Goal: Transaction & Acquisition: Purchase product/service

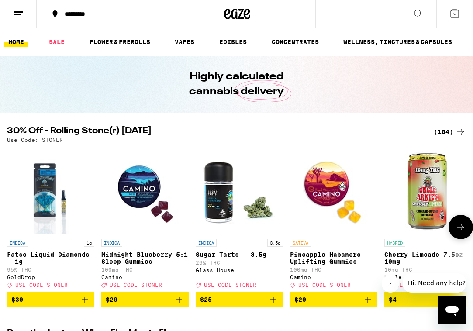
click at [466, 233] on button at bounding box center [460, 227] width 24 height 24
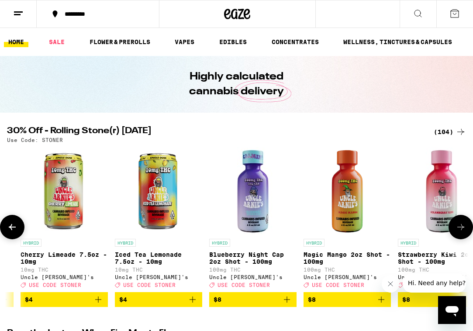
click at [463, 232] on icon at bounding box center [460, 227] width 10 height 10
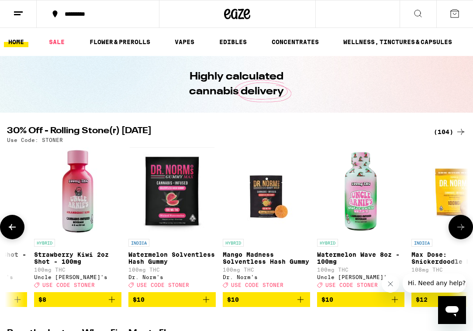
click at [463, 232] on icon at bounding box center [460, 227] width 10 height 10
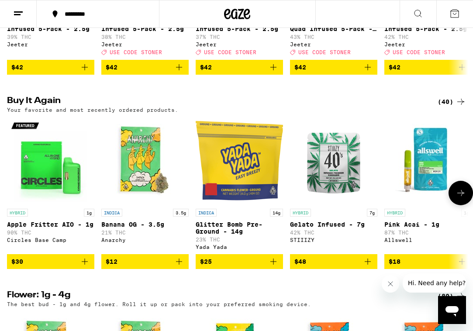
scroll to position [442, 0]
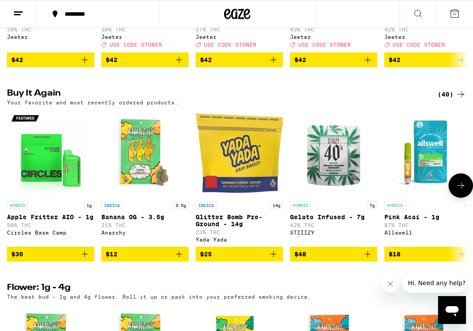
click at [54, 192] on img "Open page for Apple Fritter AIO - 1g from Circles Base Camp" at bounding box center [50, 153] width 87 height 87
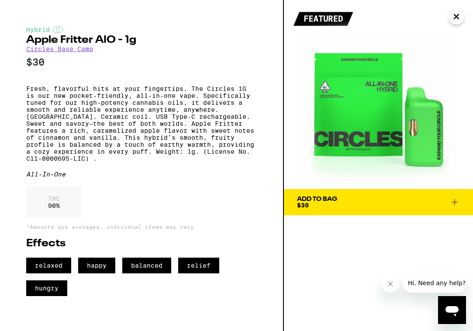
click at [340, 205] on span "Add To Bag $30" at bounding box center [378, 202] width 163 height 12
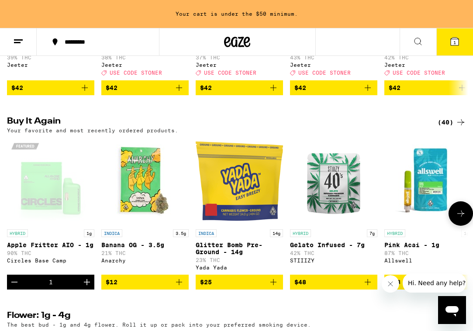
click at [260, 222] on img "Open page for Glitter Bomb Pre-Ground - 14g from Yada Yada" at bounding box center [239, 180] width 87 height 87
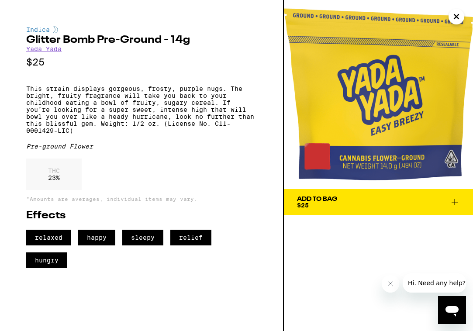
click at [366, 208] on span "Add To Bag $25" at bounding box center [378, 202] width 163 height 12
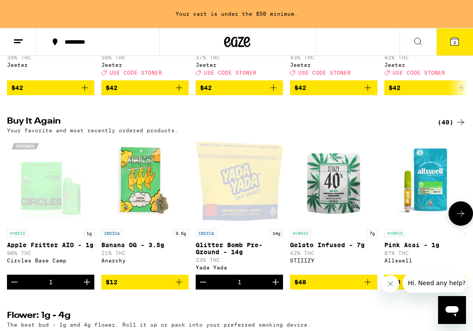
click at [461, 219] on icon at bounding box center [460, 213] width 10 height 10
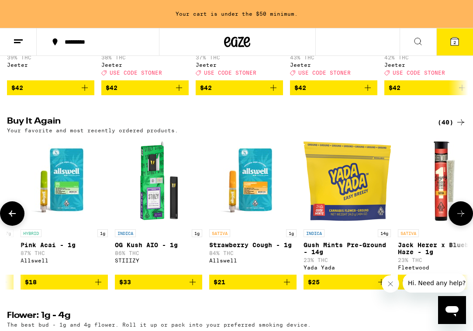
click at [76, 204] on img "Open page for Pink Acai - 1g from Allswell" at bounding box center [64, 180] width 87 height 87
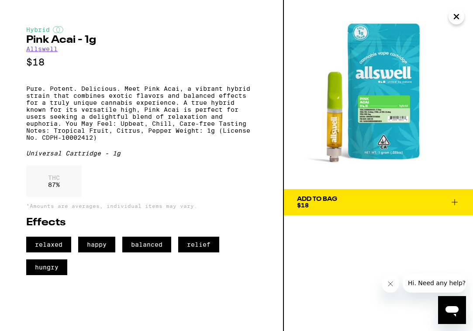
click at [335, 204] on div "Add To Bag $18" at bounding box center [317, 202] width 40 height 12
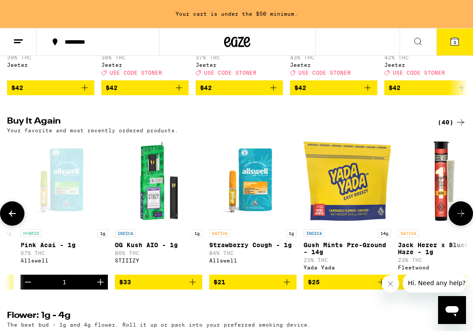
click at [461, 219] on icon at bounding box center [460, 213] width 10 height 10
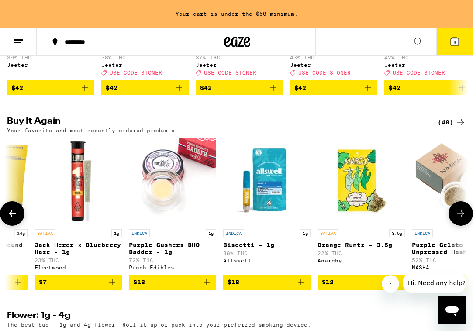
scroll to position [0, 727]
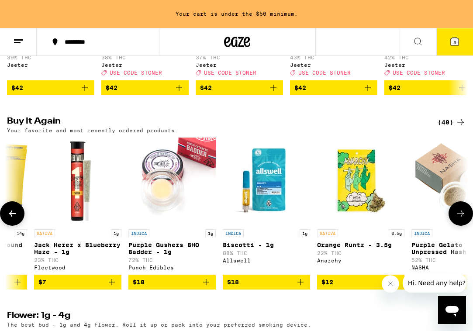
click at [461, 219] on icon at bounding box center [460, 213] width 10 height 10
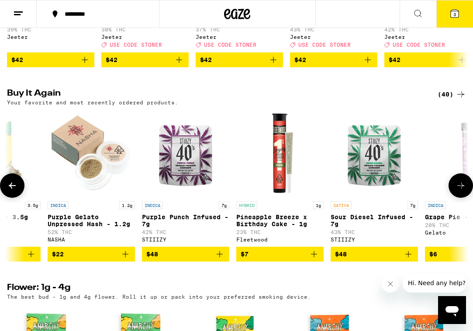
click at [461, 220] on p "Grape Pie - 1g" at bounding box center [468, 216] width 87 height 7
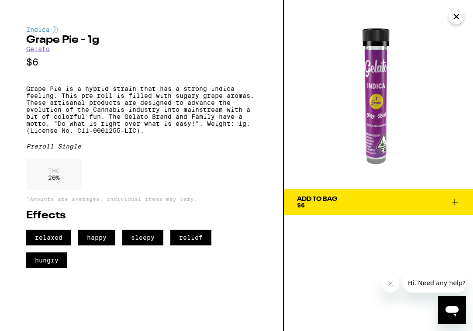
click at [456, 17] on icon "Close" at bounding box center [456, 16] width 4 height 4
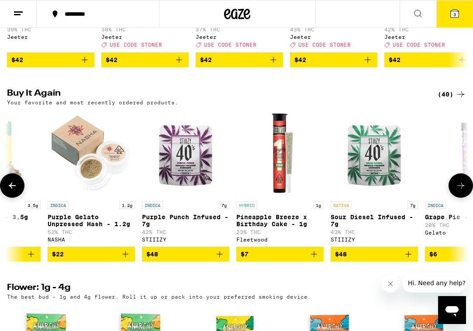
click at [459, 191] on icon at bounding box center [460, 185] width 10 height 10
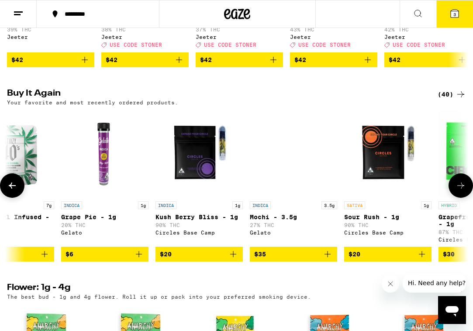
click at [459, 191] on icon at bounding box center [460, 185] width 10 height 10
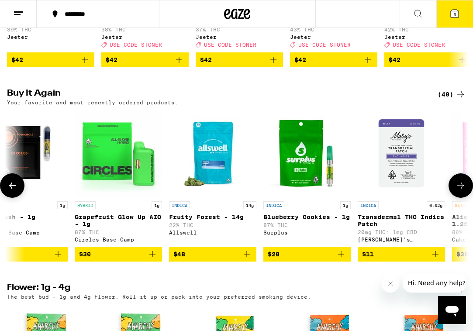
click at [459, 191] on icon at bounding box center [460, 185] width 10 height 10
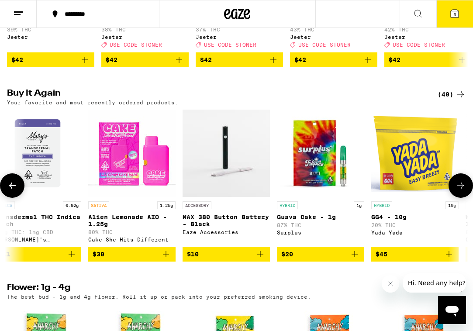
click at [457, 191] on icon at bounding box center [460, 185] width 10 height 10
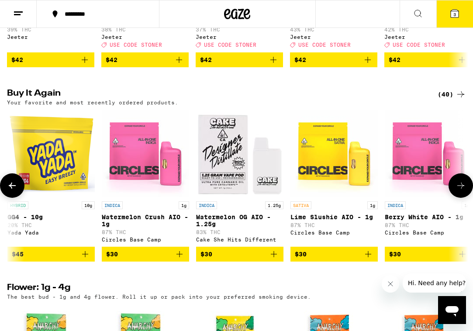
click at [457, 191] on icon at bounding box center [460, 185] width 10 height 10
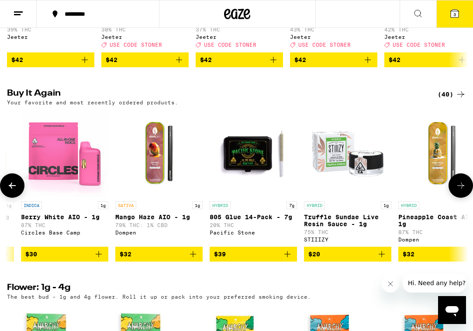
click at [457, 191] on icon at bounding box center [460, 185] width 10 height 10
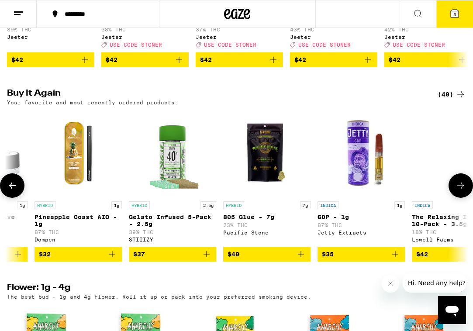
click at [457, 191] on icon at bounding box center [460, 185] width 10 height 10
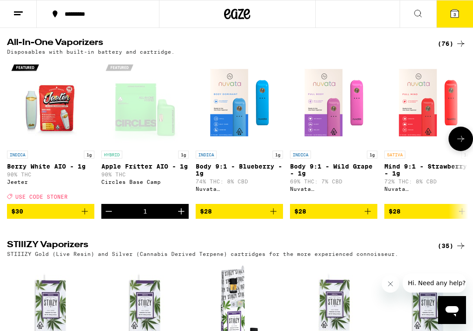
scroll to position [1263, 0]
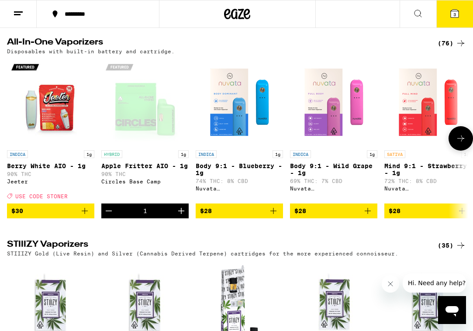
click at [457, 144] on icon at bounding box center [460, 138] width 10 height 10
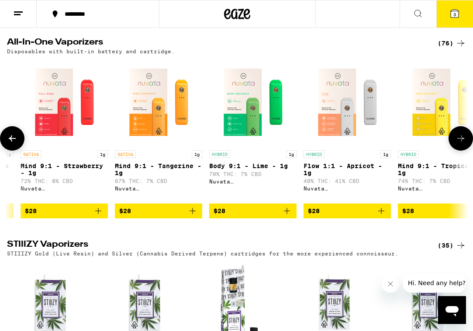
click at [457, 144] on icon at bounding box center [460, 138] width 10 height 10
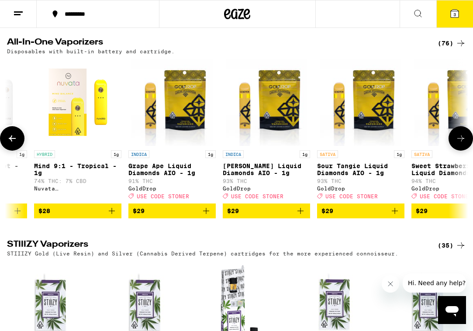
click at [457, 144] on icon at bounding box center [460, 138] width 10 height 10
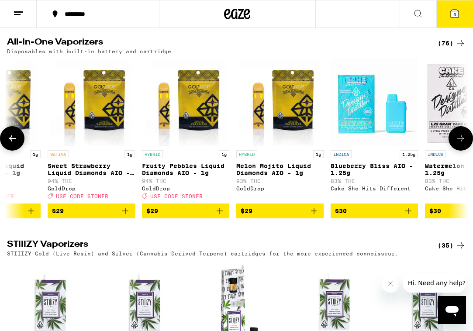
click at [457, 144] on icon at bounding box center [460, 138] width 10 height 10
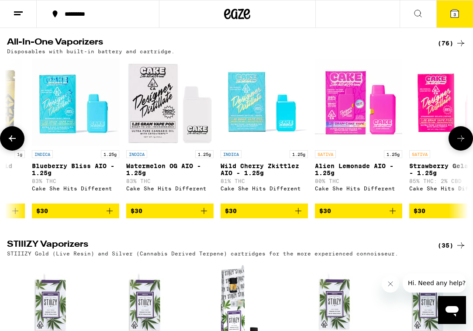
scroll to position [0, 1454]
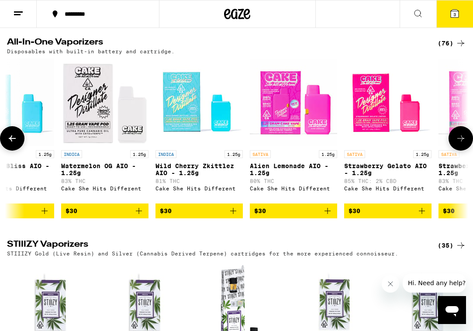
click at [457, 144] on icon at bounding box center [460, 138] width 10 height 10
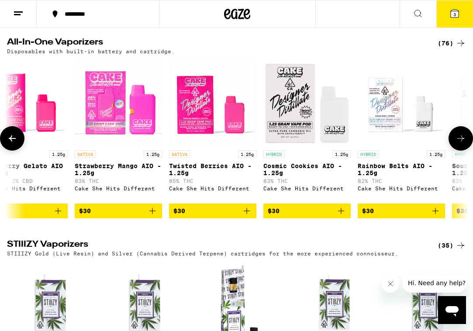
click at [457, 144] on icon at bounding box center [460, 138] width 10 height 10
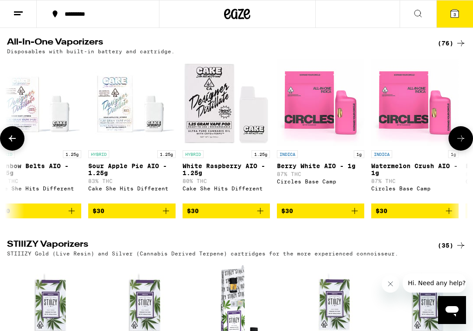
click at [124, 146] on img "Open page for Sour Apple Pie AIO - 1.25g from Cake She Hits Different" at bounding box center [131, 101] width 87 height 87
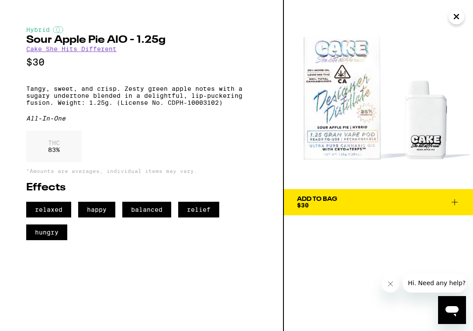
click at [332, 197] on div "Add To Bag" at bounding box center [317, 199] width 40 height 6
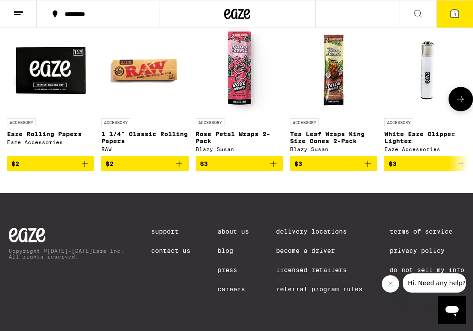
scroll to position [3639, 0]
click at [445, 17] on div "(31)" at bounding box center [451, 11] width 28 height 10
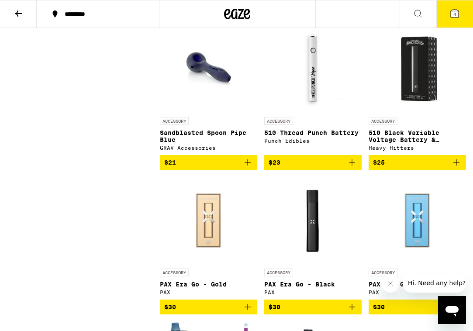
scroll to position [924, 0]
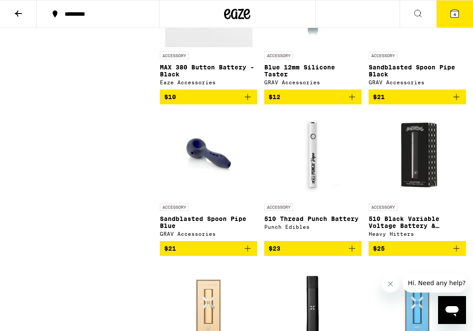
click at [300, 181] on img "Open page for 510 Thread Punch Battery from Punch Edibles" at bounding box center [312, 154] width 87 height 87
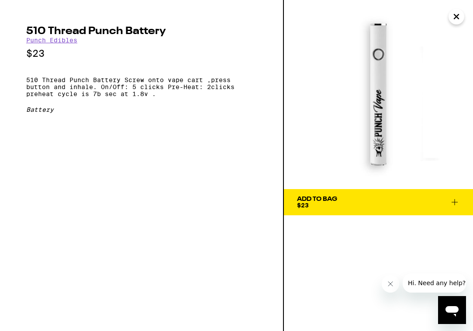
click at [347, 205] on span "Add To Bag $23" at bounding box center [378, 202] width 163 height 12
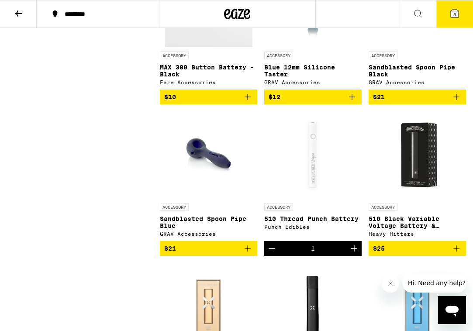
click at [318, 192] on div "Open page for 510 Thread Punch Battery from Punch Edibles" at bounding box center [312, 154] width 87 height 87
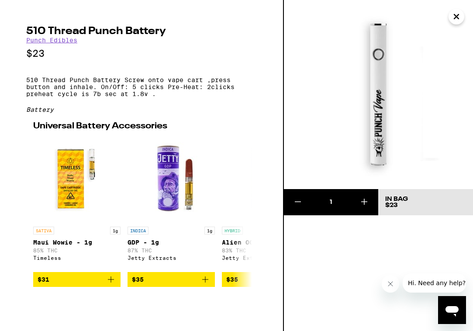
click at [451, 17] on icon "Close" at bounding box center [456, 16] width 10 height 13
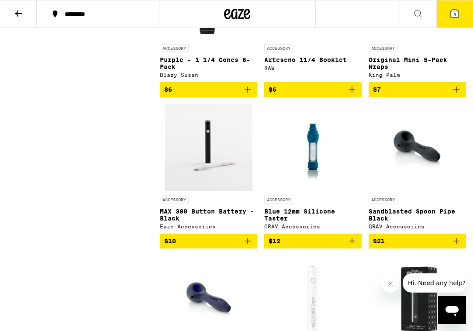
scroll to position [773, 0]
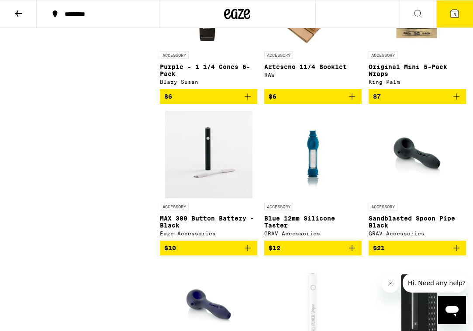
click at [231, 145] on img "Open page for MAX 380 Button Battery - Black from Eaze Accessories" at bounding box center [208, 154] width 87 height 87
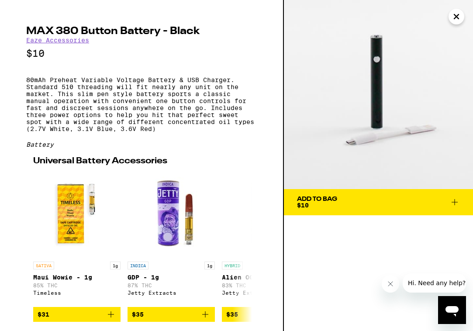
click at [352, 203] on span "Add To Bag $10" at bounding box center [378, 202] width 163 height 12
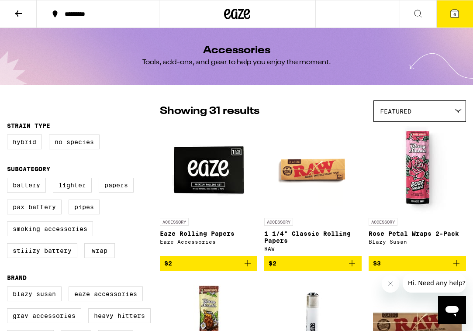
click at [14, 8] on icon at bounding box center [18, 13] width 10 height 10
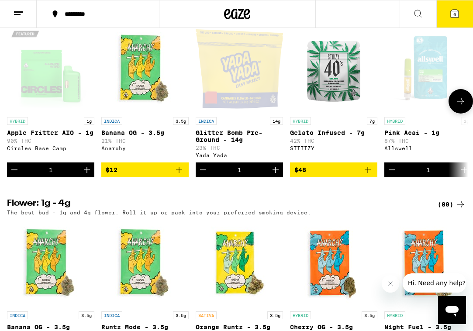
scroll to position [519, 0]
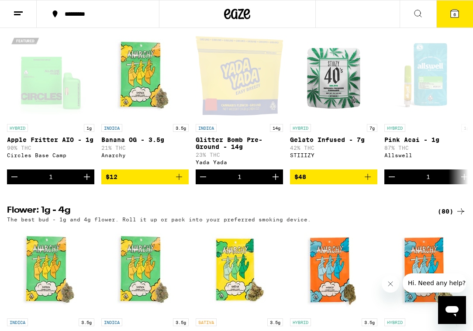
click at [418, 10] on icon at bounding box center [417, 13] width 10 height 10
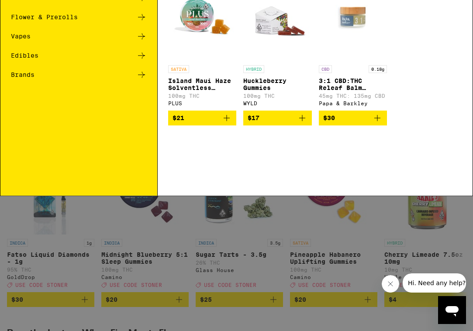
scroll to position [0, 0]
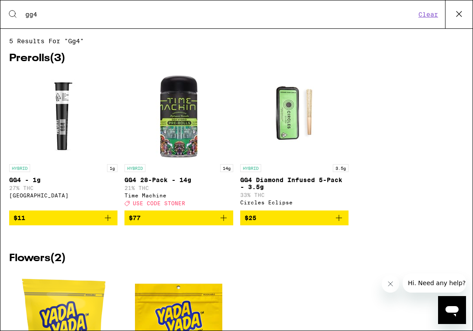
type input "gg4"
click at [371, 193] on div "HYBRID 1g GG4 - 1g 27% THC Fog City Farms $11 HYBRID 14g GG4 28-Pack - 14g 21% …" at bounding box center [236, 155] width 454 height 166
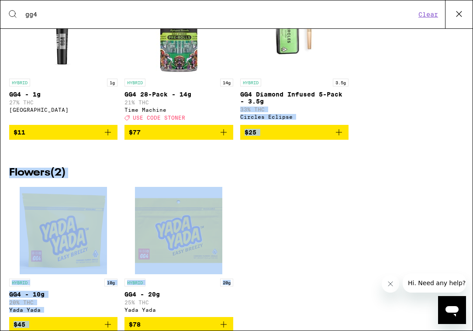
scroll to position [115, 0]
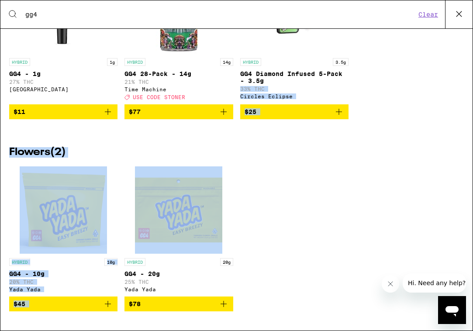
drag, startPoint x: 371, startPoint y: 193, endPoint x: 323, endPoint y: 192, distance: 47.6
click at [323, 192] on div "5 results for "gg4" Prerolls ( 3 ) HYBRID 1g GG4 - 1g 27% THC Fog City Farms $1…" at bounding box center [236, 73] width 472 height 284
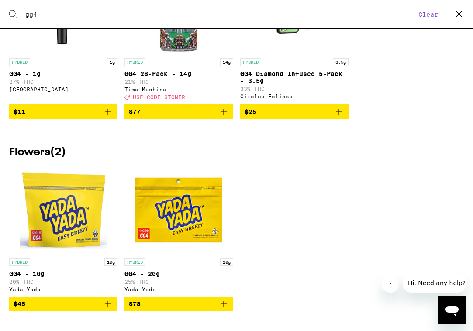
click at [297, 242] on div "HYBRID 10g GG4 - 10g 20% THC Yada Yada $45 HYBRID 20g GG4 - 20g 25% THC Yada Ya…" at bounding box center [236, 245] width 454 height 158
drag, startPoint x: 297, startPoint y: 242, endPoint x: 287, endPoint y: 189, distance: 54.2
click at [287, 189] on div "HYBRID 10g GG4 - 10g 20% THC Yada Yada $45 HYBRID 20g GG4 - 20g 25% THC Yada Ya…" at bounding box center [236, 245] width 454 height 158
click at [34, 247] on img "Open page for GG4 - 10g from Yada Yada" at bounding box center [63, 209] width 87 height 87
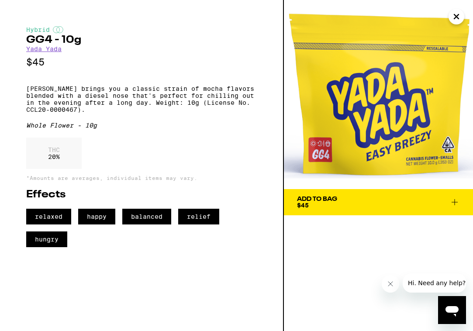
click at [329, 206] on div "Add To Bag $45" at bounding box center [317, 202] width 40 height 12
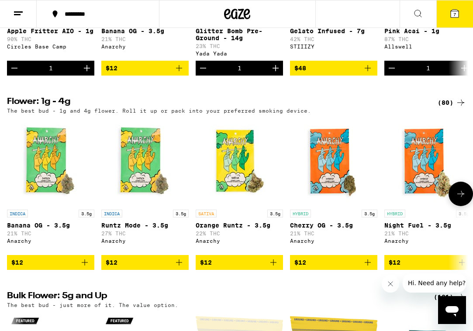
scroll to position [630, 0]
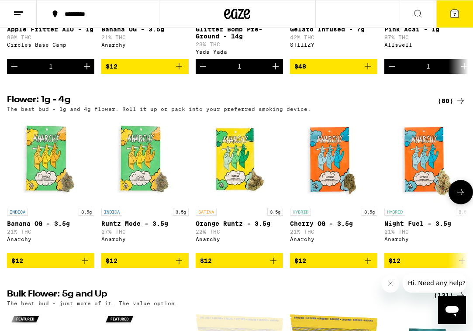
click at [324, 197] on img "Open page for Cherry OG - 3.5g from Anarchy" at bounding box center [333, 159] width 87 height 87
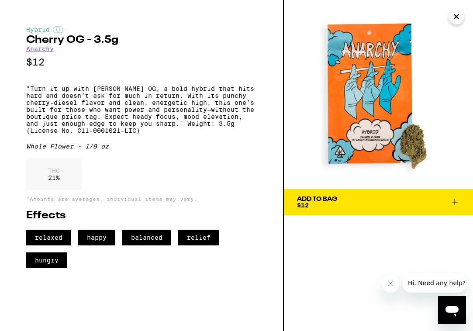
click at [364, 207] on span "Add To Bag $12" at bounding box center [378, 202] width 163 height 12
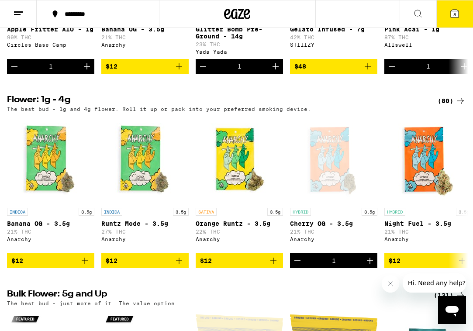
click at [453, 10] on icon at bounding box center [454, 14] width 8 height 8
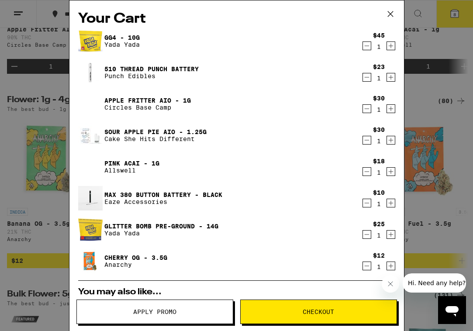
click at [368, 107] on icon "Decrement" at bounding box center [367, 108] width 8 height 10
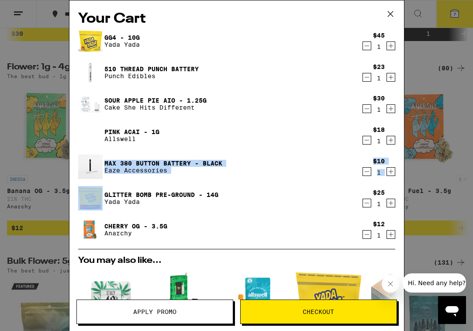
drag, startPoint x: 264, startPoint y: 157, endPoint x: 303, endPoint y: 192, distance: 52.9
click at [303, 192] on div "GG4 - 10g Yada Yada $45 1 510 Thread Punch Battery Punch Edibles $23 1 Sour App…" at bounding box center [236, 139] width 317 height 220
click at [296, 172] on div "MAX 380 Button Battery - Black Eaze Accessories" at bounding box center [219, 167] width 283 height 24
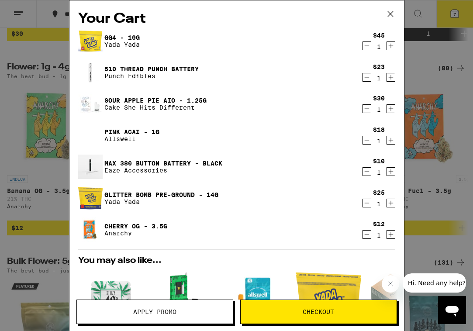
click at [369, 48] on icon "Decrement" at bounding box center [367, 46] width 8 height 10
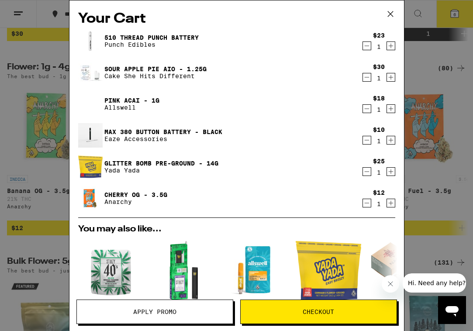
click at [190, 129] on link "MAX 380 Button Battery - Black" at bounding box center [163, 131] width 118 height 7
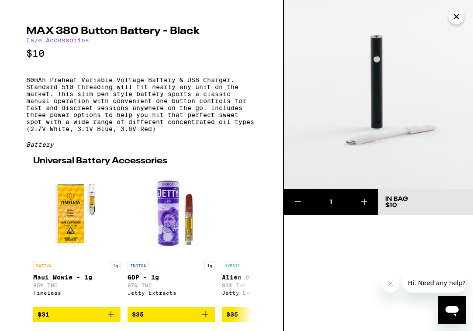
click at [454, 18] on icon "Close" at bounding box center [456, 16] width 10 height 13
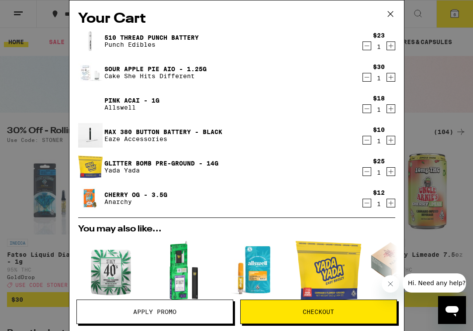
click at [127, 313] on span "Apply Promo" at bounding box center [155, 312] width 156 height 6
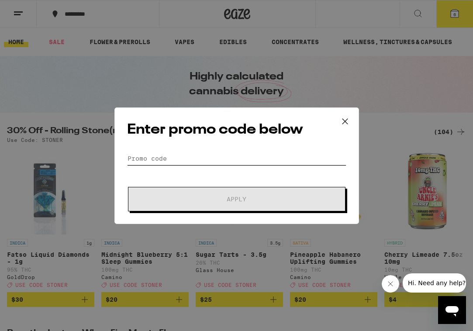
click at [178, 161] on input "Promo Code" at bounding box center [236, 158] width 219 height 13
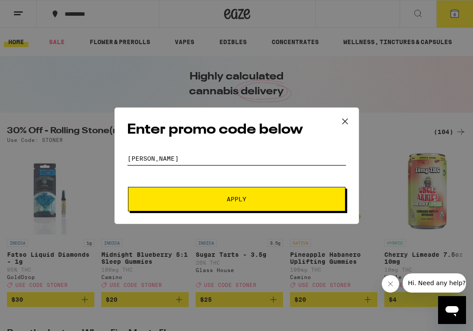
type input "STONER"
click at [199, 192] on button "Apply" at bounding box center [236, 199] width 217 height 24
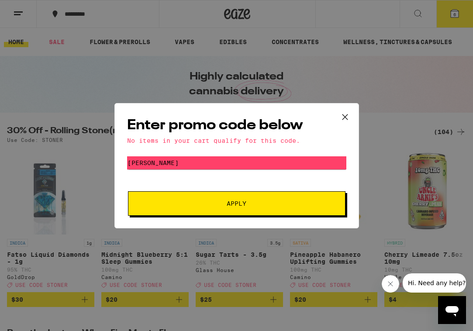
click at [345, 117] on icon at bounding box center [344, 116] width 5 height 5
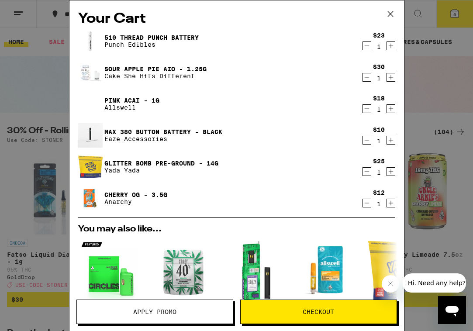
click at [291, 106] on div "Pink Acai - 1g Allswell" at bounding box center [219, 104] width 283 height 24
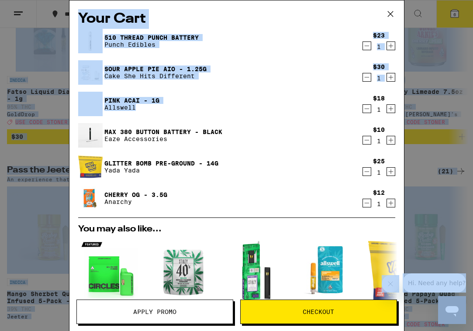
scroll to position [63, 0]
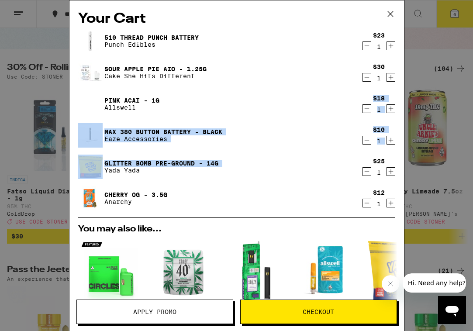
drag, startPoint x: 291, startPoint y: 106, endPoint x: 281, endPoint y: 163, distance: 58.1
click at [281, 163] on div "510 Thread Punch Battery Punch Edibles $23 1 Sour Apple Pie AIO - 1.25g Cake Sh…" at bounding box center [236, 123] width 317 height 189
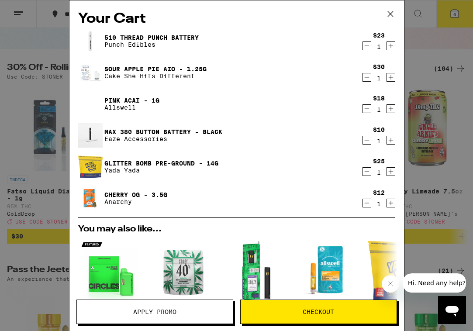
click at [280, 103] on div "Pink Acai - 1g Allswell" at bounding box center [219, 104] width 283 height 24
click at [365, 44] on icon "Decrement" at bounding box center [367, 46] width 8 height 10
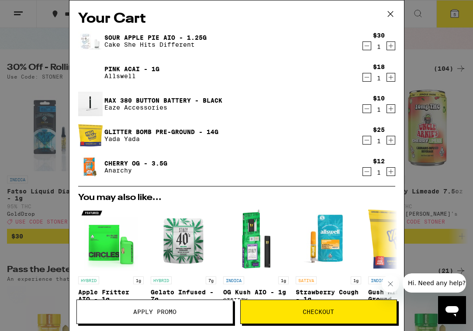
click at [365, 79] on icon "Decrement" at bounding box center [367, 77] width 8 height 10
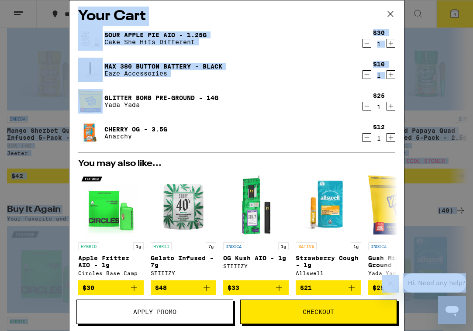
scroll to position [0, 0]
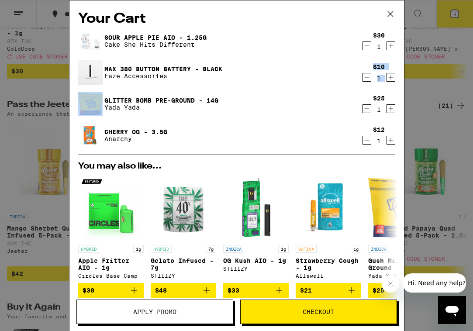
drag, startPoint x: 294, startPoint y: 88, endPoint x: 307, endPoint y: 74, distance: 19.1
click at [307, 74] on div "Sour Apple Pie AIO - 1.25g Cake She Hits Different $30 1 MAX 380 Button Battery…" at bounding box center [236, 92] width 317 height 126
click at [335, 317] on button "Checkout" at bounding box center [318, 311] width 157 height 24
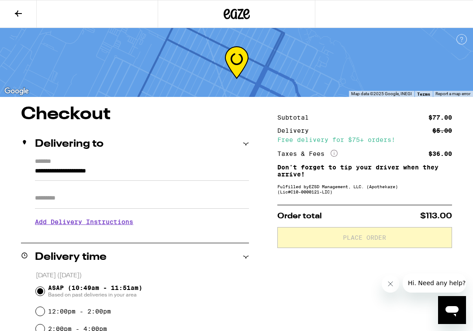
click at [190, 175] on input "**********" at bounding box center [142, 173] width 214 height 15
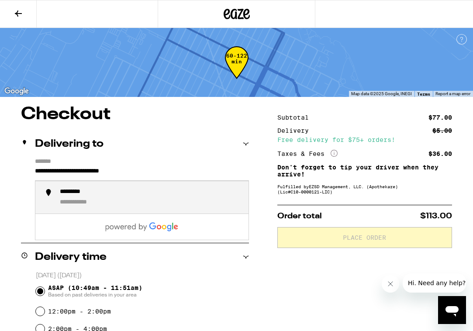
type input "**********"
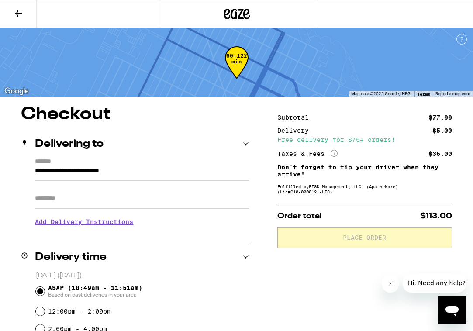
click at [199, 150] on div "Delivering to" at bounding box center [135, 144] width 228 height 28
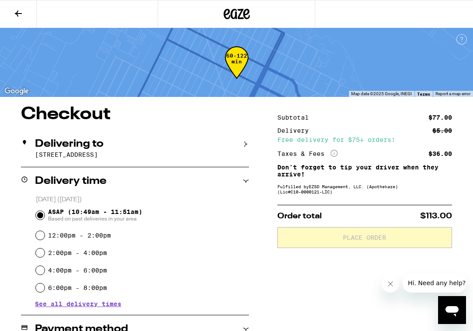
drag, startPoint x: 199, startPoint y: 150, endPoint x: 208, endPoint y: 178, distance: 30.0
click at [172, 152] on p "334 E Ave, Coronado, CA" at bounding box center [142, 154] width 214 height 7
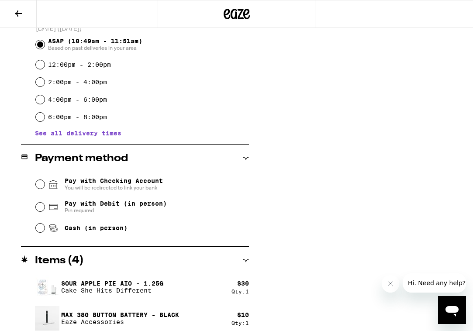
scroll to position [316, 0]
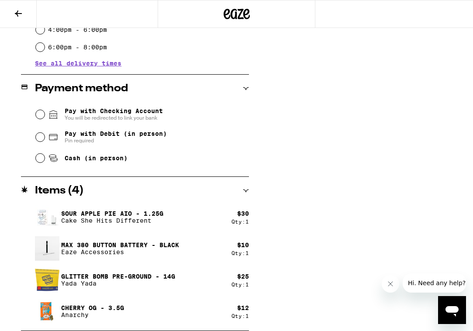
drag, startPoint x: 316, startPoint y: 295, endPoint x: 295, endPoint y: 225, distance: 72.8
click at [295, 225] on div "Subtotal $77.00 Delivery $5.00 Free delivery for $75+ orders! Taxes & Fees More…" at bounding box center [364, 60] width 175 height 542
click at [69, 161] on span "Cash (in person)" at bounding box center [96, 158] width 63 height 7
click at [45, 162] on input "Cash (in person)" at bounding box center [40, 158] width 9 height 9
radio input "true"
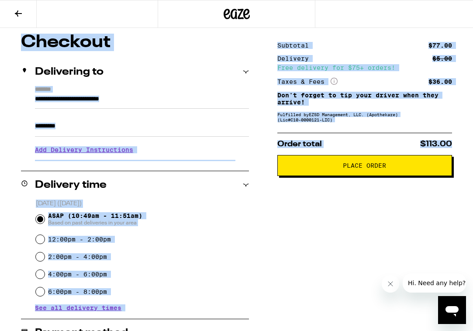
scroll to position [0, 0]
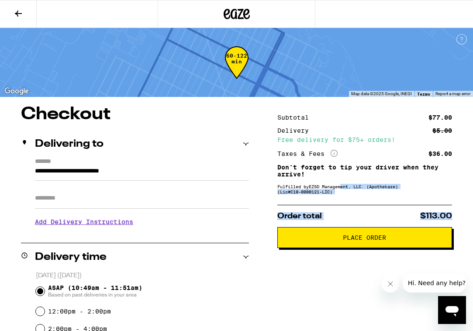
drag, startPoint x: 321, startPoint y: 199, endPoint x: 347, endPoint y: 189, distance: 28.2
click at [366, 236] on button "Place Order" at bounding box center [364, 237] width 175 height 21
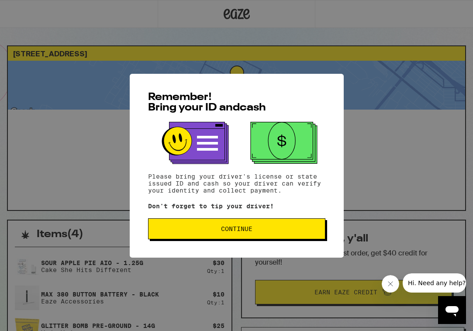
click at [266, 227] on button "Continue" at bounding box center [236, 228] width 177 height 21
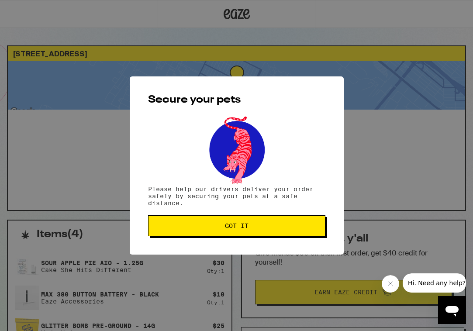
click at [254, 230] on button "Got it" at bounding box center [236, 225] width 177 height 21
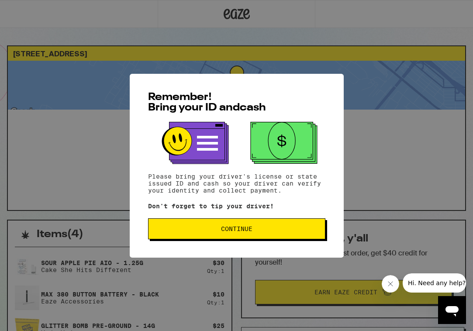
click at [215, 222] on button "Continue" at bounding box center [236, 228] width 177 height 21
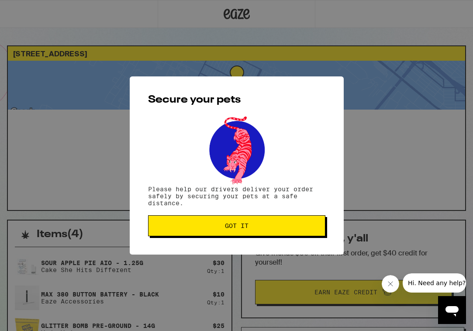
click at [215, 225] on span "Got it" at bounding box center [236, 226] width 162 height 6
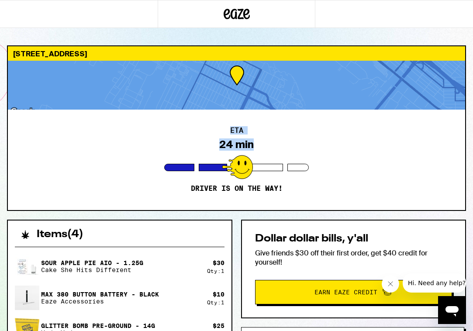
drag, startPoint x: 186, startPoint y: 147, endPoint x: 134, endPoint y: 105, distance: 66.7
click at [134, 105] on div "334 E Ave Coronado 92118 ETA 24 min Driver is on the way!" at bounding box center [236, 127] width 459 height 165
drag, startPoint x: 131, startPoint y: 200, endPoint x: 160, endPoint y: 169, distance: 42.3
click at [160, 169] on div "ETA 24 min Driver is on the way!" at bounding box center [236, 160] width 457 height 100
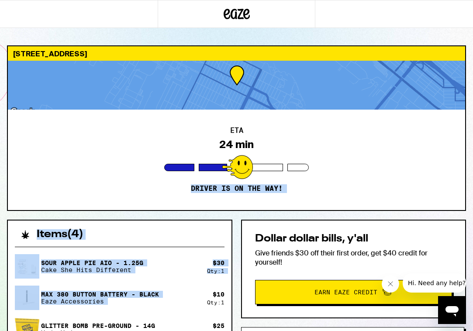
drag, startPoint x: 243, startPoint y: 151, endPoint x: 230, endPoint y: 106, distance: 46.7
click at [225, 279] on div "334 E Ave Coronado 92118 ETA 24 min Driver is on the way! Items ( 4 ) Sour Appl…" at bounding box center [236, 268] width 473 height 447
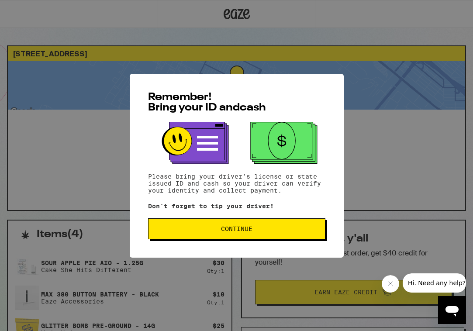
click at [220, 229] on span "Continue" at bounding box center [236, 229] width 162 height 6
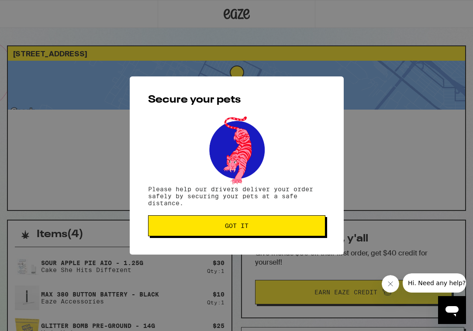
click at [220, 229] on span "Got it" at bounding box center [236, 226] width 162 height 6
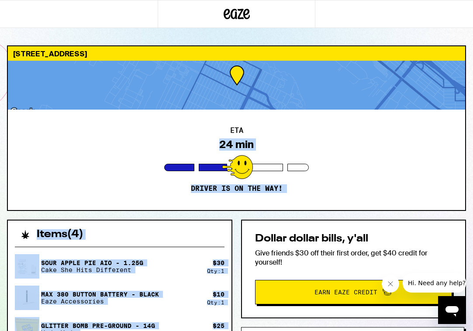
drag, startPoint x: 291, startPoint y: 118, endPoint x: 272, endPoint y: 161, distance: 47.1
click at [272, 161] on div "ETA 24 min Driver is on the way!" at bounding box center [236, 160] width 457 height 100
drag, startPoint x: 359, startPoint y: 246, endPoint x: 328, endPoint y: 180, distance: 72.4
click at [328, 180] on div "334 E Ave Coronado 92118 ETA 24 min Driver is on the way! Items ( 4 ) Sour Appl…" at bounding box center [236, 268] width 473 height 447
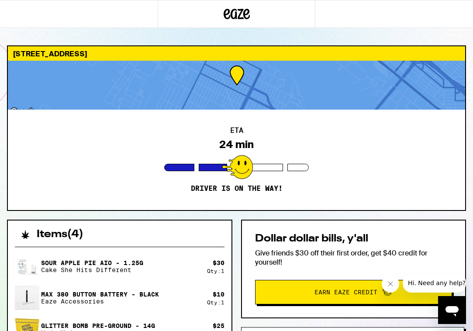
click at [97, 92] on div at bounding box center [236, 85] width 457 height 49
drag, startPoint x: 232, startPoint y: 149, endPoint x: 257, endPoint y: 179, distance: 38.8
click at [257, 179] on div "ETA 24 min Driver is on the way!" at bounding box center [236, 160] width 457 height 100
drag, startPoint x: 471, startPoint y: 87, endPoint x: 409, endPoint y: 201, distance: 129.5
click at [409, 201] on div "[STREET_ADDRESS] 24 min Driver is on the way! Items ( 4 ) Sour Apple Pie AIO - …" at bounding box center [236, 268] width 473 height 447
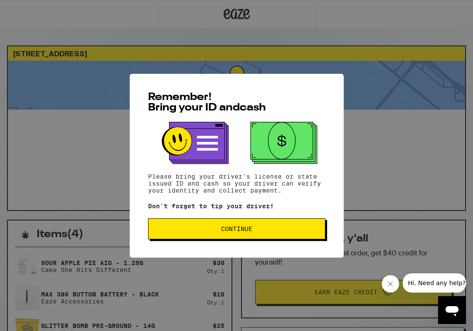
click at [246, 231] on span "Continue" at bounding box center [236, 229] width 31 height 6
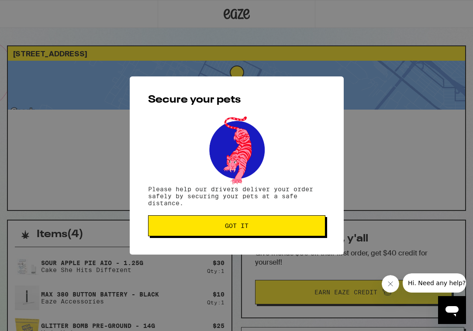
click at [246, 231] on button "Got it" at bounding box center [236, 225] width 177 height 21
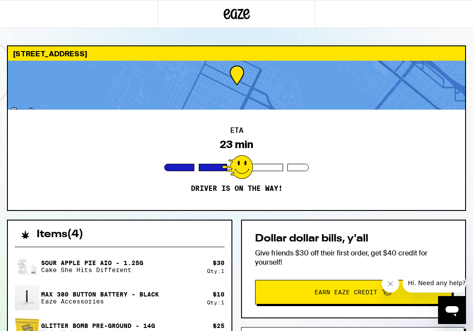
drag, startPoint x: 258, startPoint y: 199, endPoint x: 284, endPoint y: 209, distance: 27.5
click at [284, 209] on div "ETA 23 min Driver is on the way!" at bounding box center [236, 160] width 457 height 100
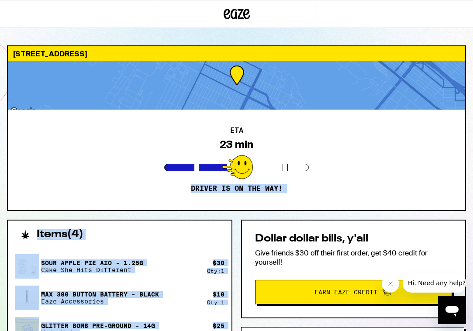
drag, startPoint x: 253, startPoint y: 139, endPoint x: 302, endPoint y: 218, distance: 93.1
click at [302, 218] on div "334 E Ave Coronado 92118 ETA 23 min Driver is on the way! Items ( 4 ) Sour Appl…" at bounding box center [236, 268] width 473 height 447
drag, startPoint x: 335, startPoint y: 248, endPoint x: 329, endPoint y: 131, distance: 116.7
click at [329, 131] on div "334 E Ave Coronado 92118 ETA 23 min Driver is on the way! Items ( 4 ) Sour Appl…" at bounding box center [236, 268] width 473 height 447
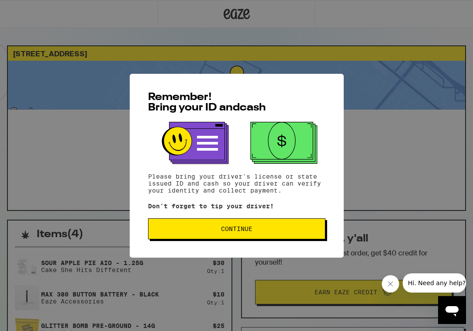
click at [209, 224] on button "Continue" at bounding box center [236, 228] width 177 height 21
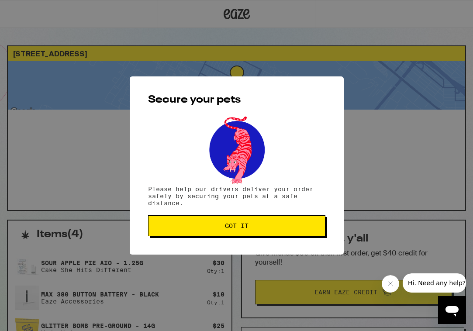
click at [215, 228] on span "Got it" at bounding box center [236, 226] width 162 height 6
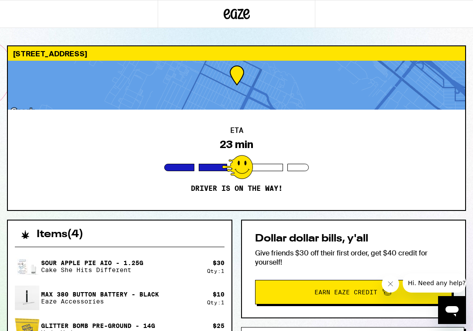
drag, startPoint x: 292, startPoint y: 173, endPoint x: 191, endPoint y: 179, distance: 101.0
click at [191, 179] on div "ETA 23 min Driver is on the way!" at bounding box center [236, 160] width 457 height 100
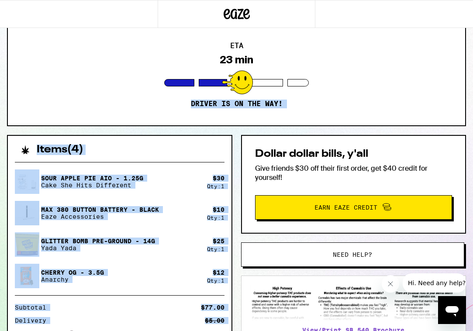
scroll to position [162, 0]
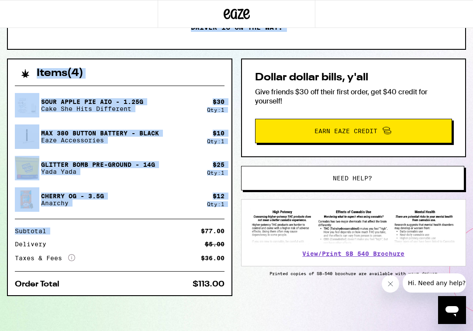
drag, startPoint x: 103, startPoint y: 124, endPoint x: 124, endPoint y: 227, distance: 105.8
click at [124, 227] on div "[STREET_ADDRESS] 23 min Driver is on the way! Items ( 4 ) Sour Apple Pie AIO - …" at bounding box center [236, 107] width 473 height 447
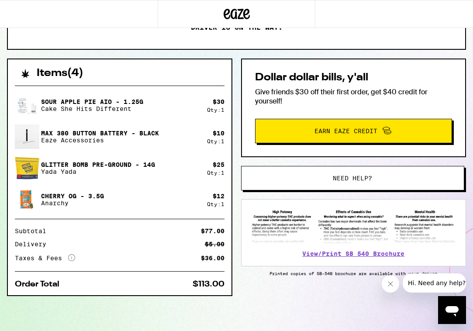
click at [134, 273] on div "Sour Apple Pie AIO - 1.25g Cake She Hits Different $ 30 Qty: 1 MAX 380 Button B…" at bounding box center [119, 187] width 223 height 216
drag, startPoint x: 272, startPoint y: 317, endPoint x: 332, endPoint y: 265, distance: 79.2
click at [332, 265] on div "Items ( 4 ) Sour Apple Pie AIO - 1.25g Cake She Hits Different $ 30 Qty: 1 MAX …" at bounding box center [236, 194] width 459 height 272
click at [388, 287] on icon "Close message from company" at bounding box center [390, 283] width 7 height 7
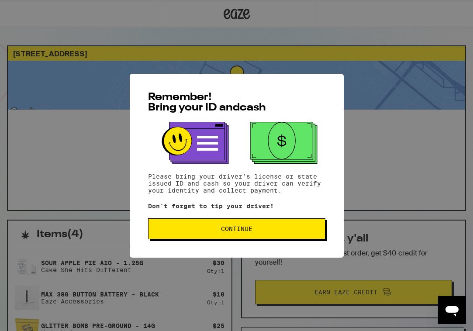
click at [237, 242] on div "Remember! Bring your ID and cash Please bring your driver's license or state is…" at bounding box center [237, 166] width 214 height 184
click at [240, 232] on span "Continue" at bounding box center [236, 229] width 31 height 6
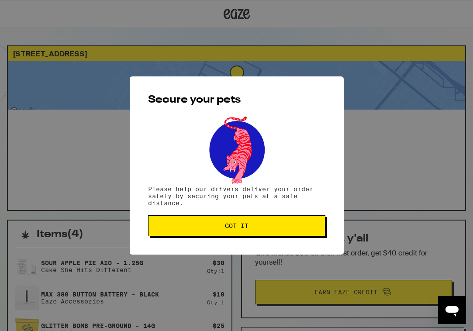
click at [248, 228] on span "Got it" at bounding box center [237, 226] width 24 height 6
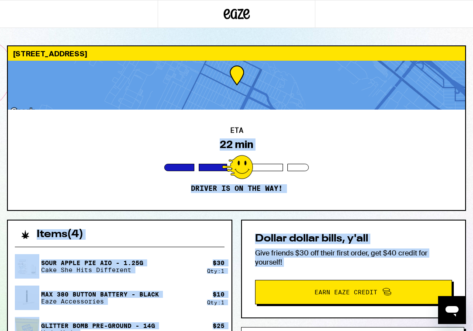
drag, startPoint x: 285, startPoint y: 122, endPoint x: 312, endPoint y: 270, distance: 150.3
click at [312, 270] on div "[STREET_ADDRESS] 22 min Driver is on the way! Items ( 4 ) Sour Apple Pie AIO - …" at bounding box center [236, 268] width 473 height 447
drag, startPoint x: 326, startPoint y: 261, endPoint x: 309, endPoint y: 168, distance: 93.6
click at [309, 168] on div "[STREET_ADDRESS] 22 min Driver is on the way! Items ( 4 ) Sour Apple Pie AIO - …" at bounding box center [236, 268] width 473 height 447
click at [347, 139] on div "ETA 22 min Driver is on the way!" at bounding box center [236, 160] width 457 height 100
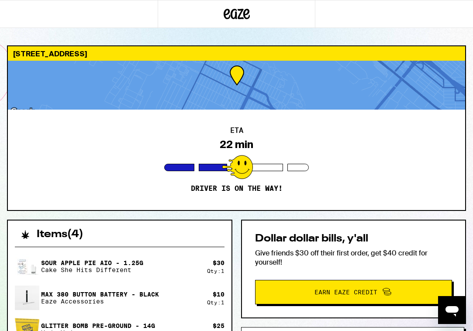
drag, startPoint x: 347, startPoint y: 139, endPoint x: 361, endPoint y: 205, distance: 67.3
click at [361, 205] on div "ETA 22 min Driver is on the way!" at bounding box center [236, 160] width 457 height 100
click at [419, 182] on div "ETA 22 min Driver is on the way!" at bounding box center [236, 160] width 457 height 100
drag, startPoint x: 465, startPoint y: 215, endPoint x: 417, endPoint y: 225, distance: 48.7
click at [417, 225] on div "[STREET_ADDRESS] 22 min Driver is on the way! Items ( 4 ) Sour Apple Pie AIO - …" at bounding box center [236, 268] width 473 height 447
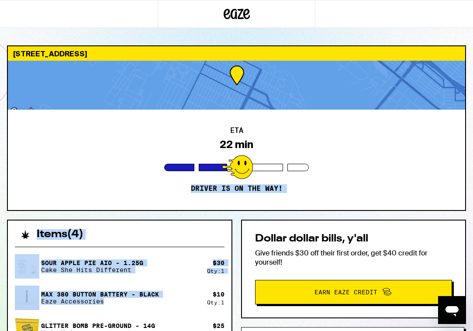
drag, startPoint x: 182, startPoint y: 304, endPoint x: 282, endPoint y: 176, distance: 161.8
click at [282, 176] on div "[STREET_ADDRESS] 22 min Driver is on the way! Items ( 4 ) Sour Apple Pie AIO - …" at bounding box center [236, 268] width 473 height 447
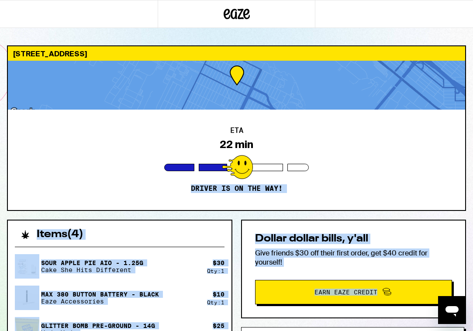
drag, startPoint x: 303, startPoint y: 176, endPoint x: 290, endPoint y: 309, distance: 133.3
click at [289, 309] on div "[STREET_ADDRESS] 22 min Driver is on the way! Items ( 4 ) Sour Apple Pie AIO - …" at bounding box center [236, 268] width 473 height 447
drag, startPoint x: 290, startPoint y: 328, endPoint x: 301, endPoint y: 299, distance: 30.8
click at [301, 299] on div "Dollar dollar bills, y'all Give friends $30 off their first order, get $40 cred…" at bounding box center [353, 333] width 225 height 226
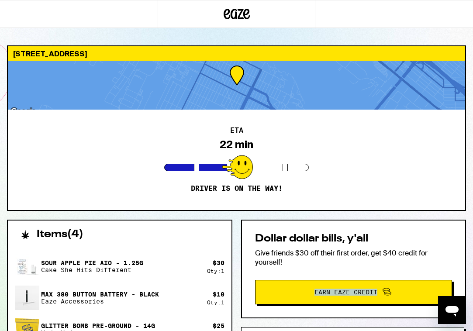
drag, startPoint x: 302, startPoint y: 328, endPoint x: 340, endPoint y: 261, distance: 76.4
click at [340, 261] on div "Dollar dollar bills, y'all Give friends $30 off their first order, get $40 cred…" at bounding box center [353, 269] width 225 height 99
click at [448, 311] on icon "Open messaging window" at bounding box center [451, 311] width 13 height 10
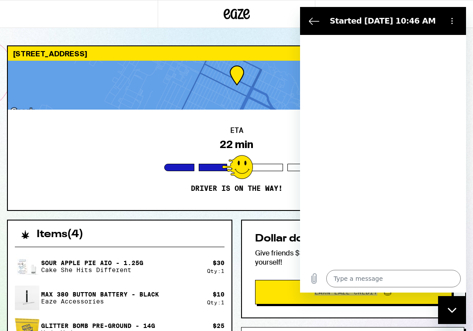
type textarea "x"
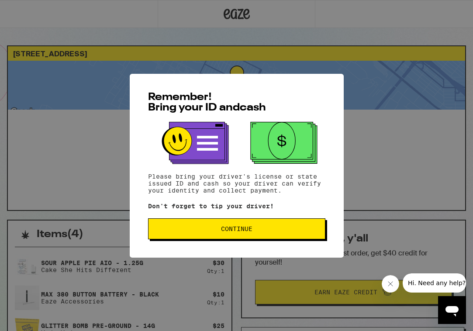
click at [264, 227] on span "Continue" at bounding box center [236, 229] width 162 height 6
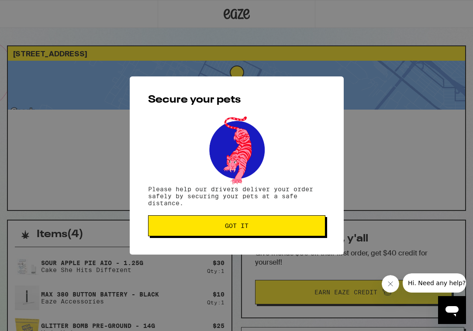
click at [269, 229] on span "Got it" at bounding box center [236, 226] width 162 height 6
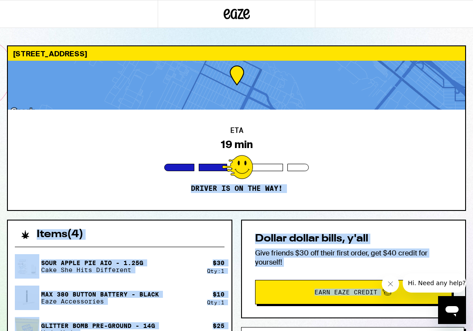
scroll to position [86, 0]
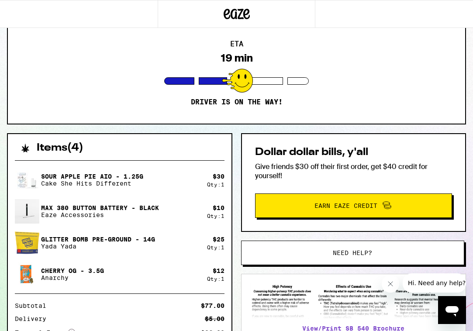
drag, startPoint x: 333, startPoint y: 198, endPoint x: 338, endPoint y: 121, distance: 77.4
click at [338, 121] on div "ETA 19 min Driver is on the way!" at bounding box center [236, 73] width 457 height 100
click at [369, 142] on div "Dollar dollar bills, y'all Give friends $30 off their first order, get $40 cred…" at bounding box center [353, 182] width 225 height 99
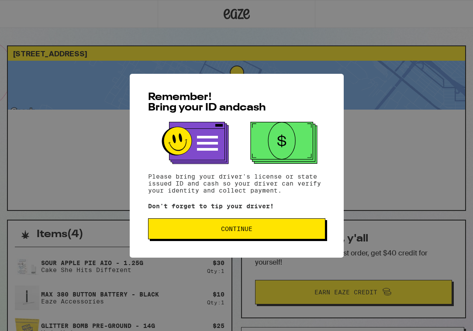
click at [252, 237] on button "Continue" at bounding box center [236, 228] width 177 height 21
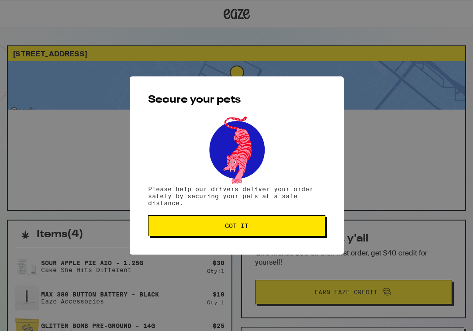
click at [264, 233] on button "Got it" at bounding box center [236, 225] width 177 height 21
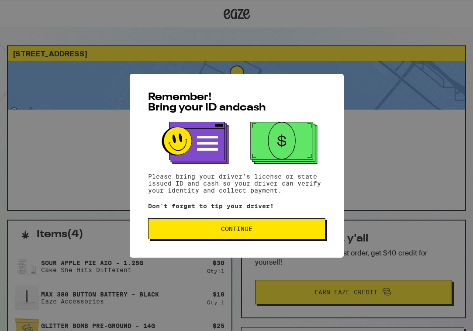
click at [271, 231] on span "Continue" at bounding box center [236, 229] width 162 height 6
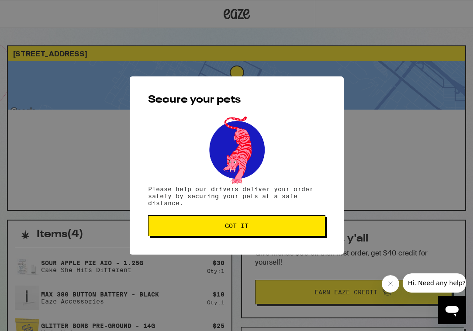
click at [282, 229] on span "Got it" at bounding box center [236, 226] width 162 height 6
